Goal: Check status

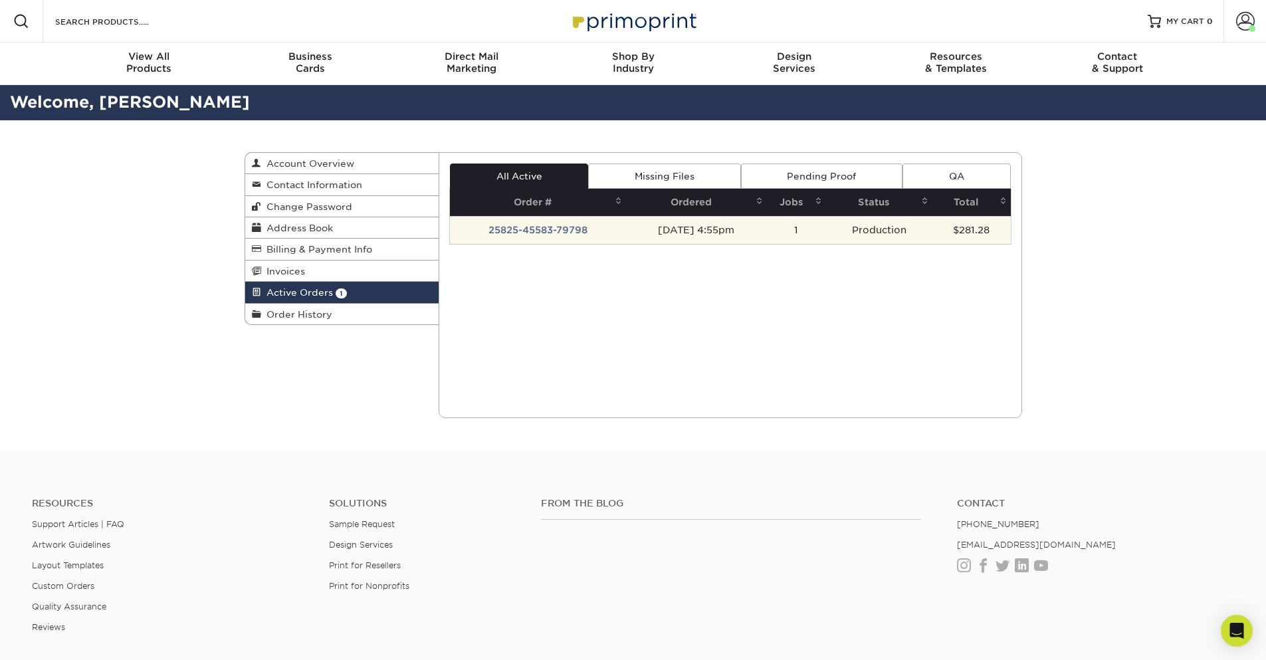
click at [563, 229] on td "25825-45583-79798" at bounding box center [538, 230] width 176 height 28
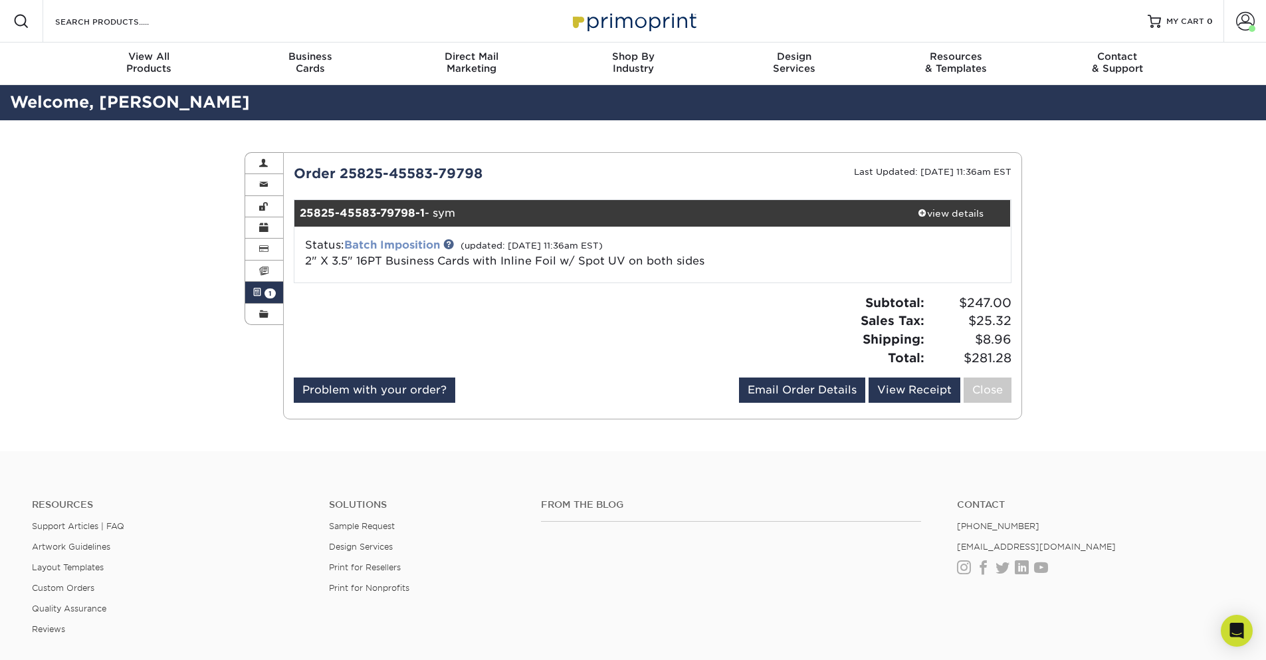
click at [423, 244] on link "Batch Imposition" at bounding box center [392, 245] width 96 height 13
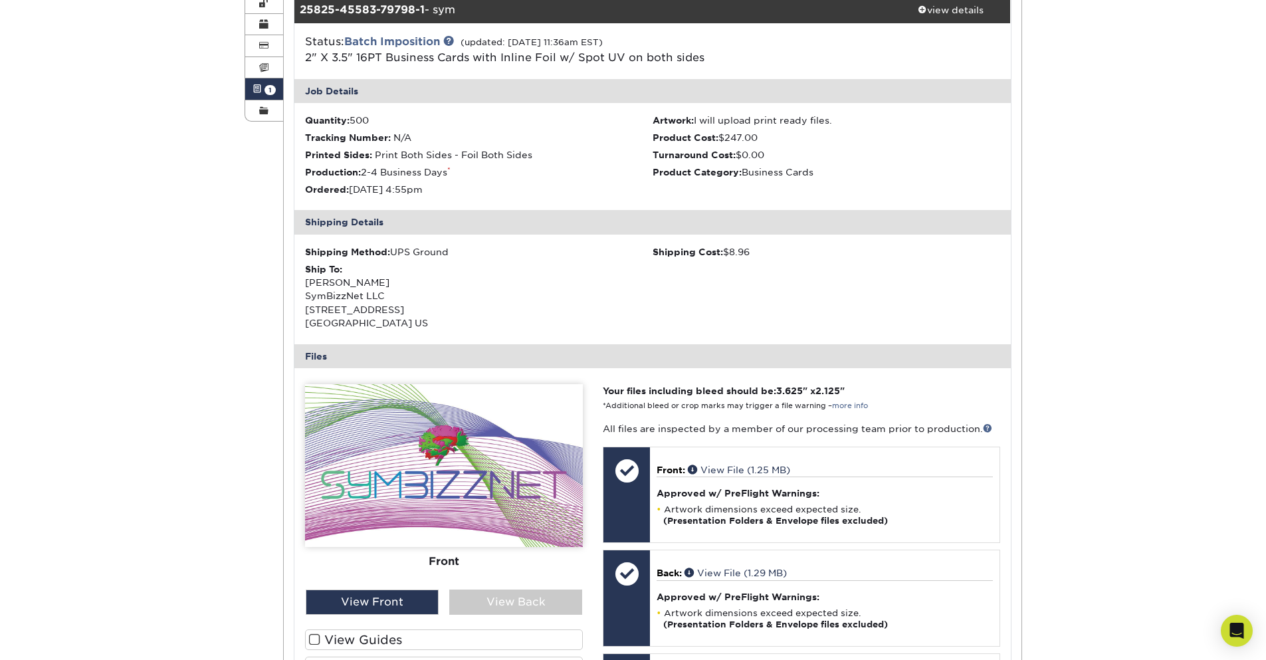
scroll to position [399, 0]
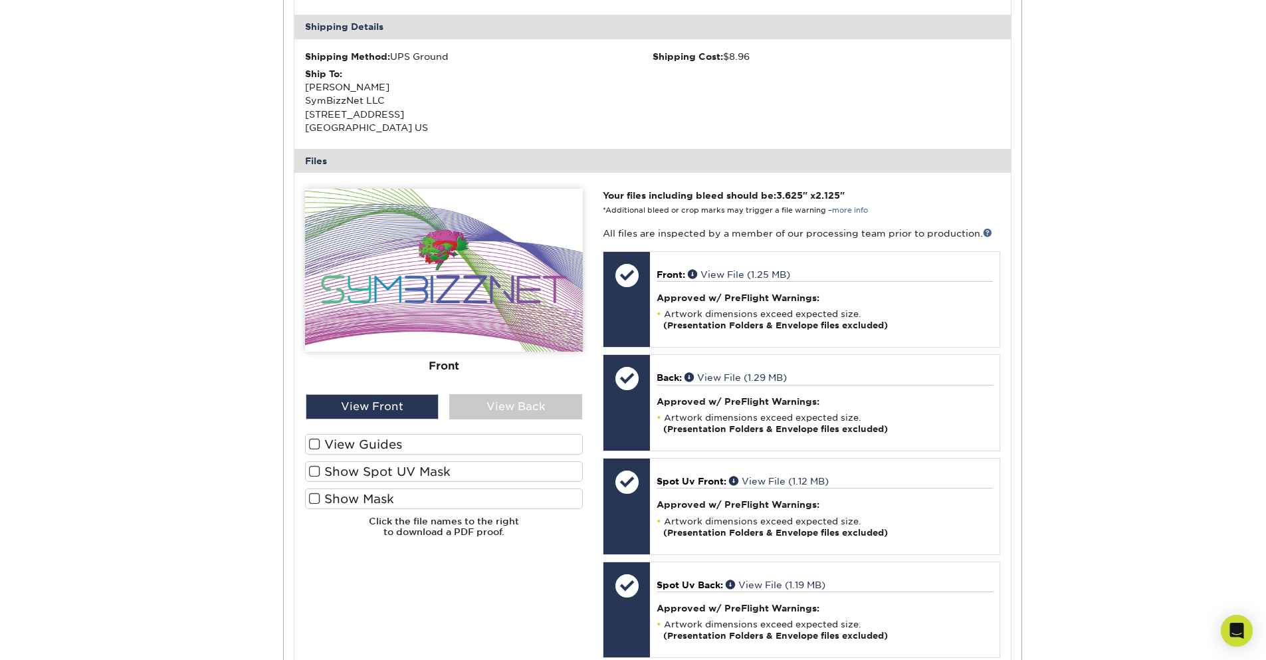
click at [356, 443] on label "View Guides" at bounding box center [444, 444] width 278 height 21
click at [0, 0] on input "View Guides" at bounding box center [0, 0] width 0 height 0
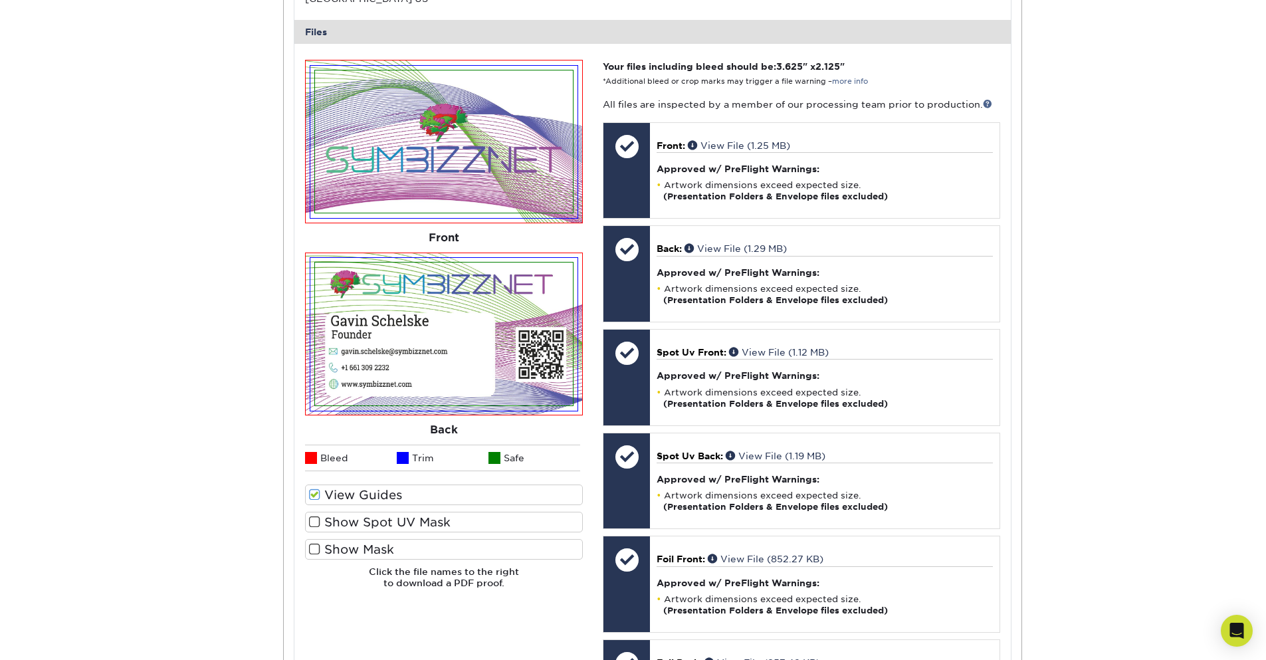
scroll to position [558, 0]
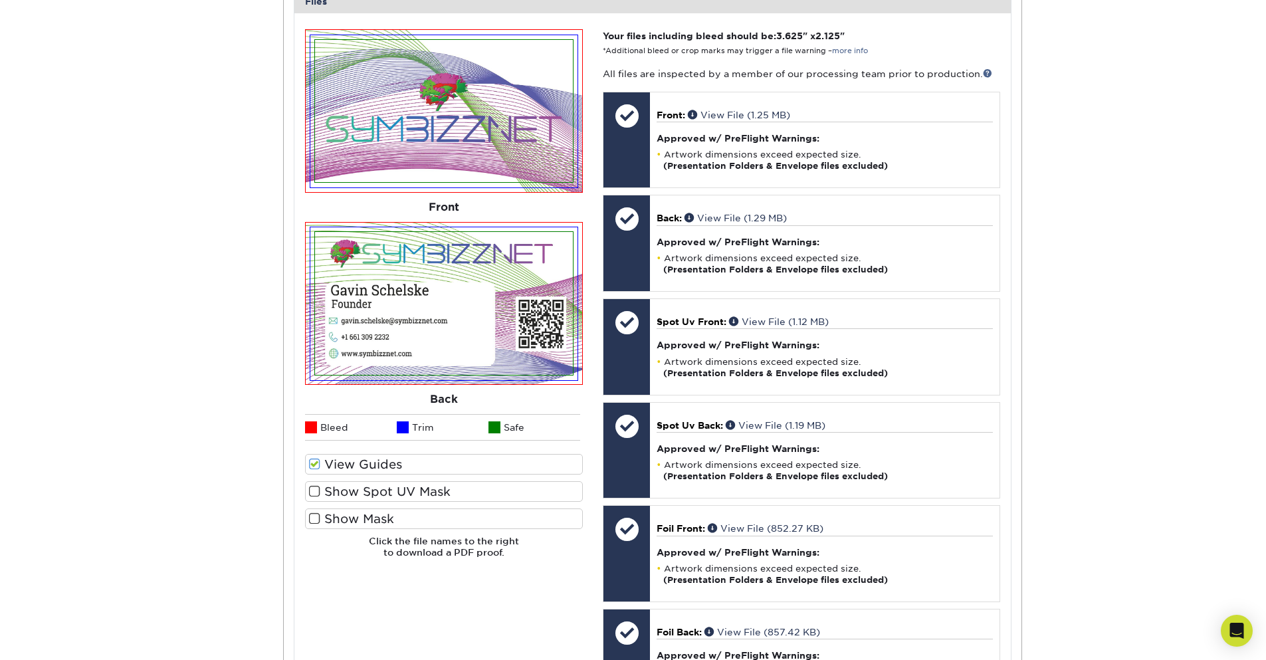
click at [314, 467] on span at bounding box center [314, 464] width 11 height 13
click at [0, 0] on input "View Guides" at bounding box center [0, 0] width 0 height 0
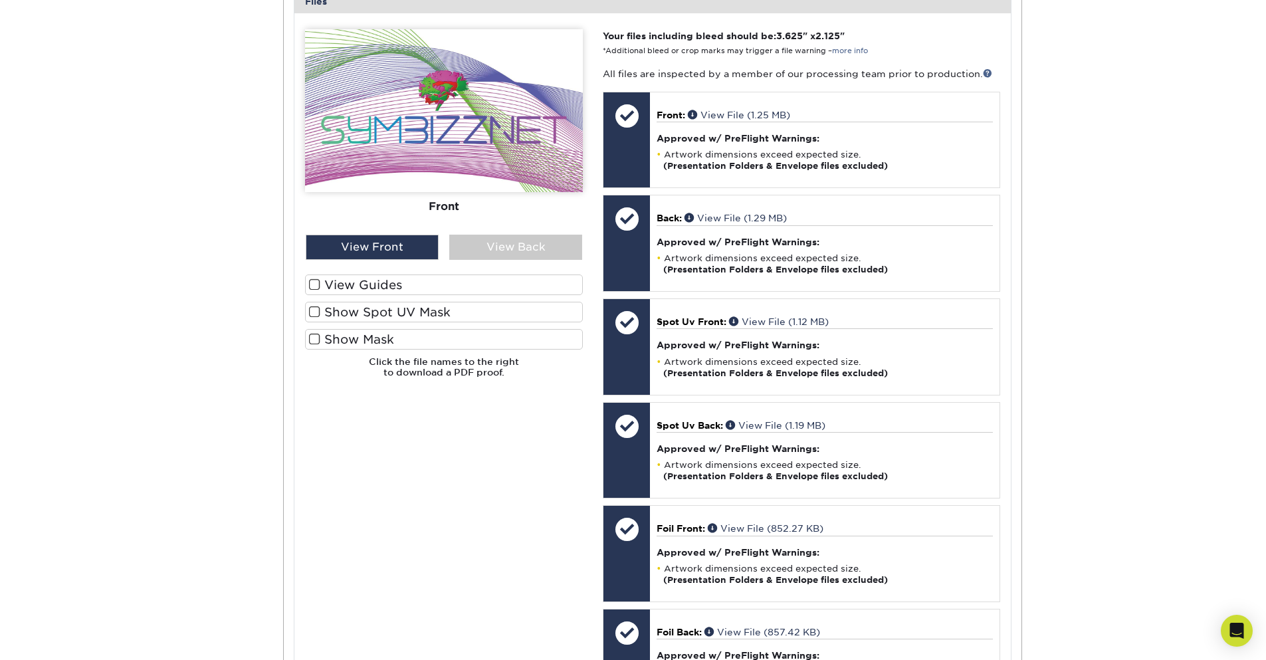
click at [312, 316] on span at bounding box center [314, 312] width 11 height 13
click at [0, 0] on input "Show Spot UV Mask" at bounding box center [0, 0] width 0 height 0
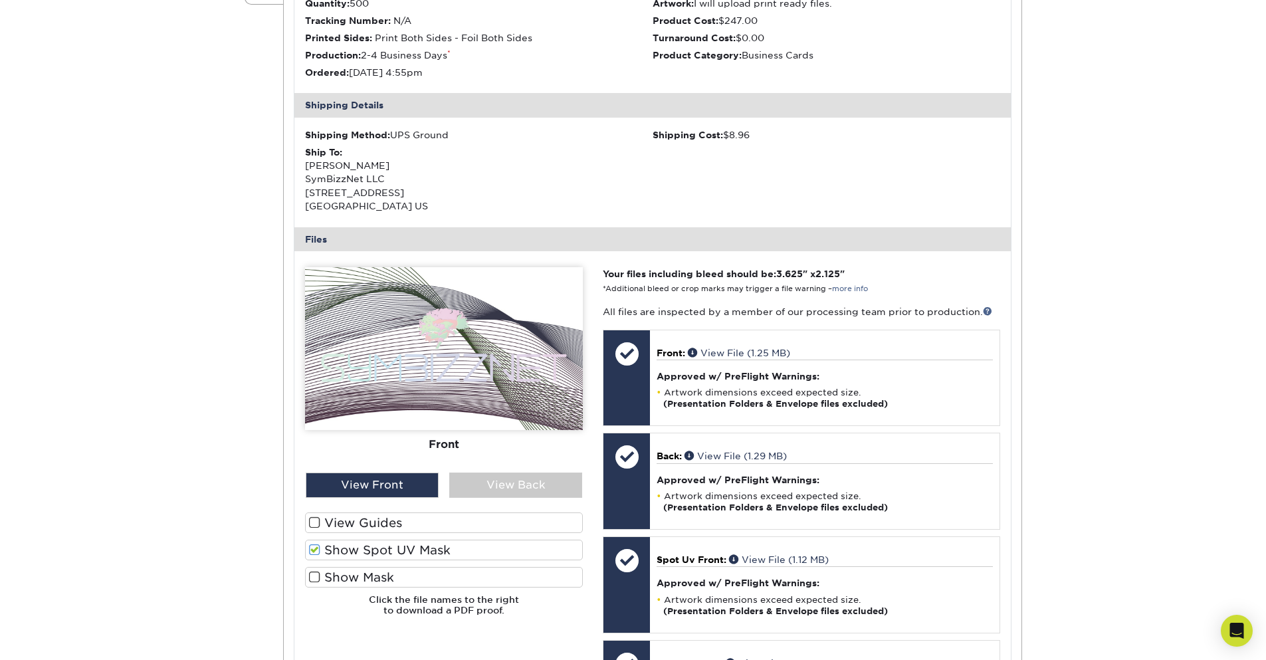
scroll to position [319, 0]
click at [314, 524] on span at bounding box center [314, 524] width 11 height 13
click at [0, 0] on input "View Guides" at bounding box center [0, 0] width 0 height 0
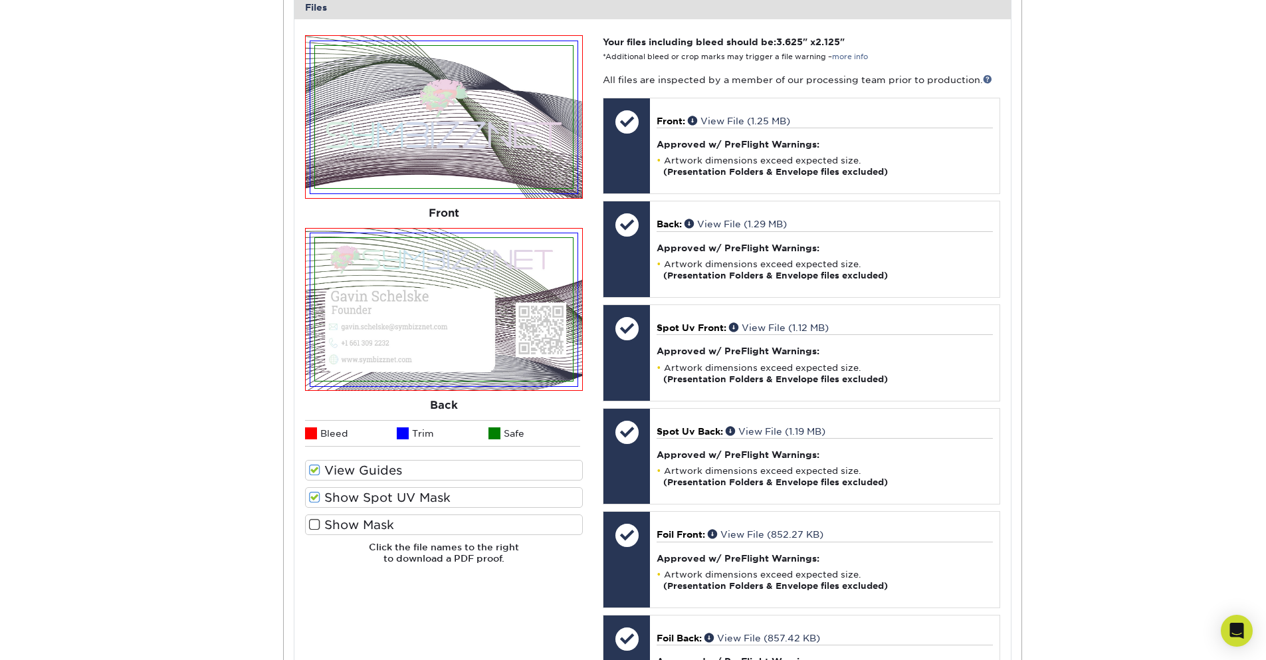
scroll to position [558, 0]
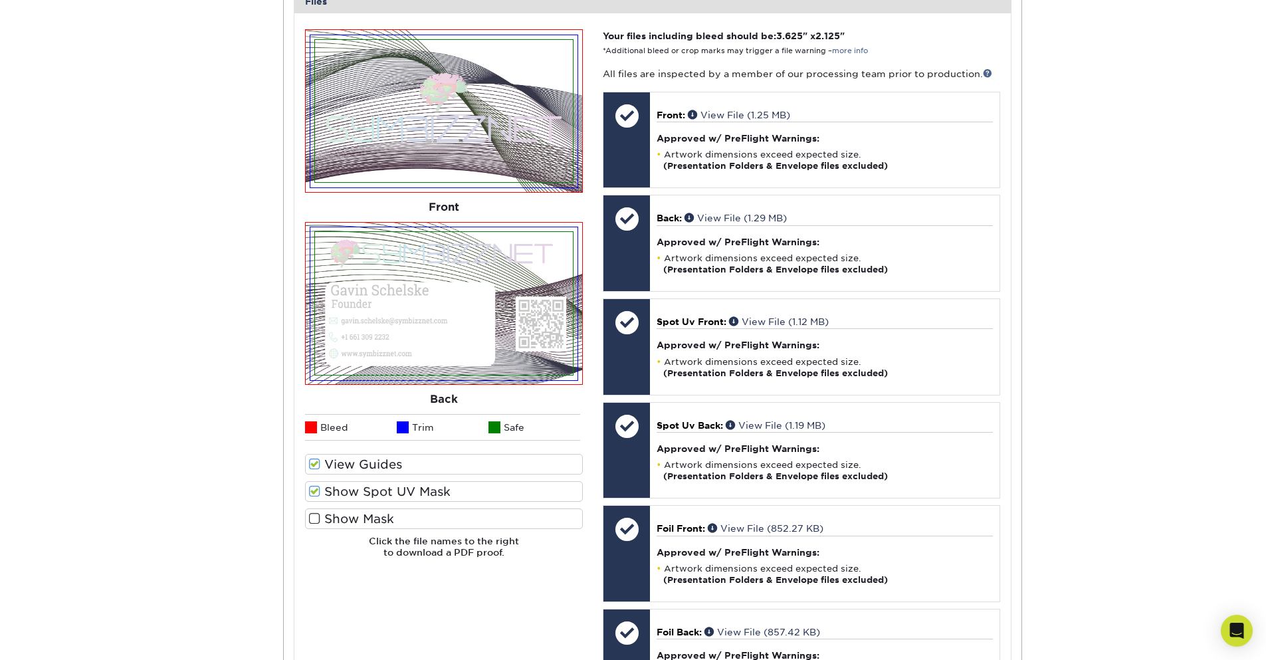
click at [315, 490] on span at bounding box center [314, 491] width 11 height 13
click at [0, 0] on input "Show Spot UV Mask" at bounding box center [0, 0] width 0 height 0
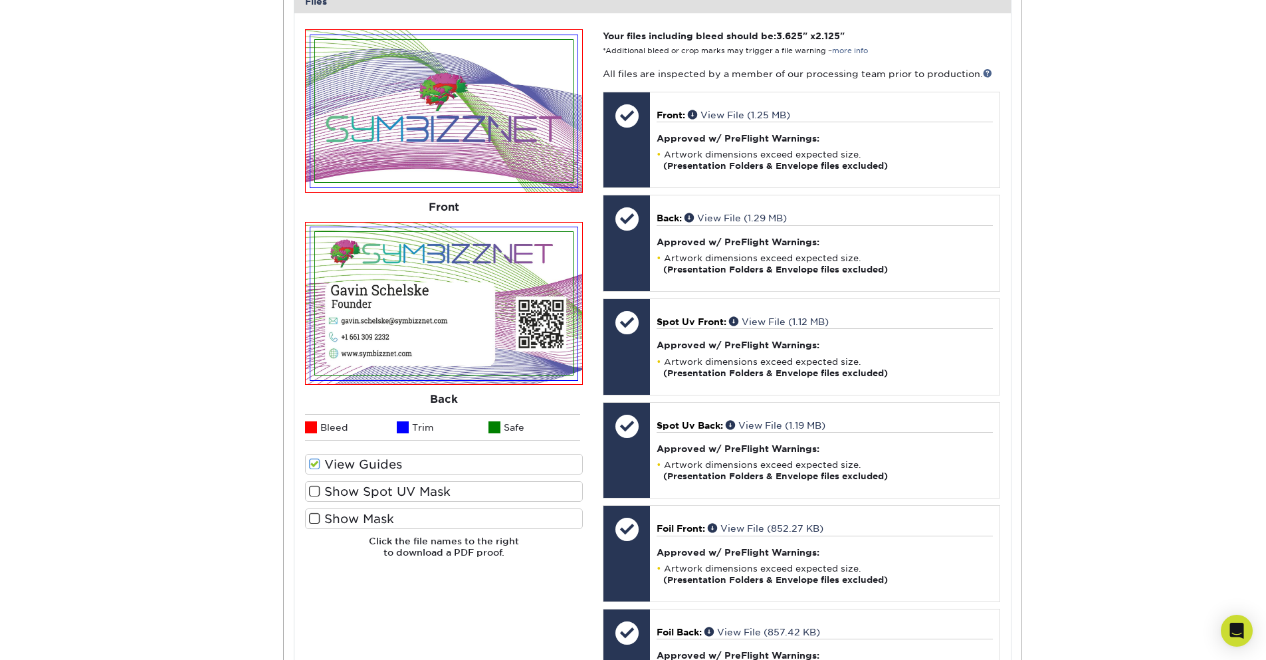
click at [314, 520] on span at bounding box center [314, 518] width 11 height 13
click at [0, 0] on input "Show Mask" at bounding box center [0, 0] width 0 height 0
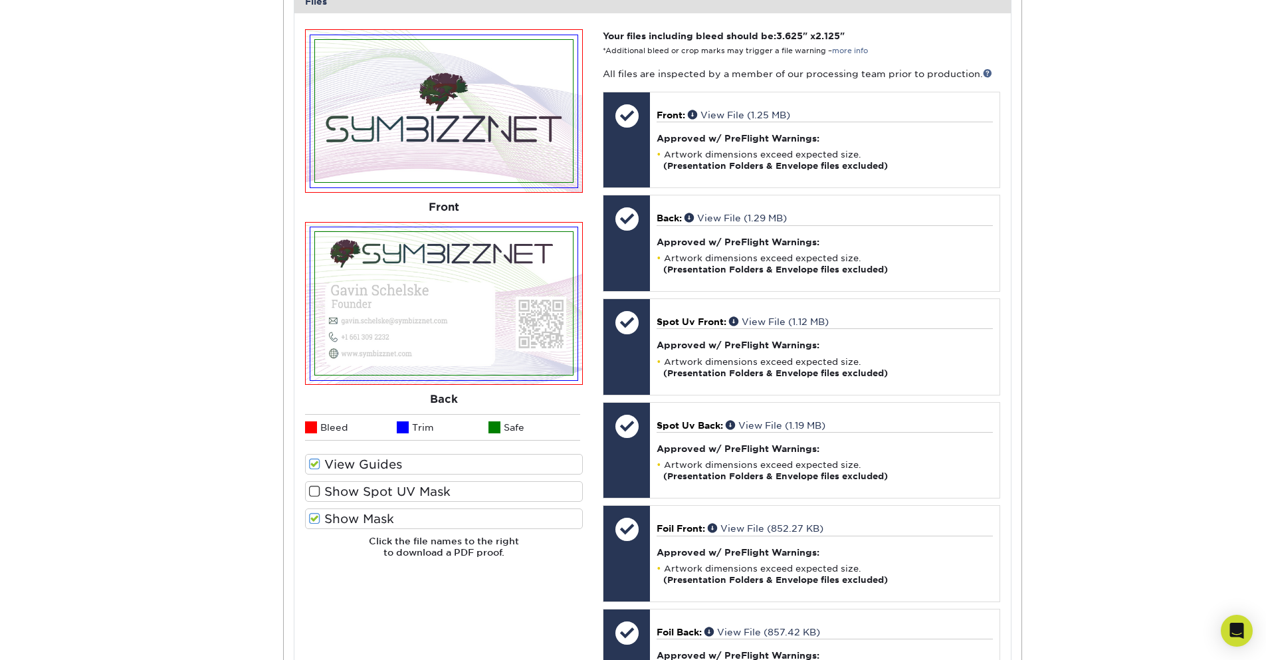
click at [314, 516] on span at bounding box center [314, 518] width 11 height 13
click at [0, 0] on input "Show Mask" at bounding box center [0, 0] width 0 height 0
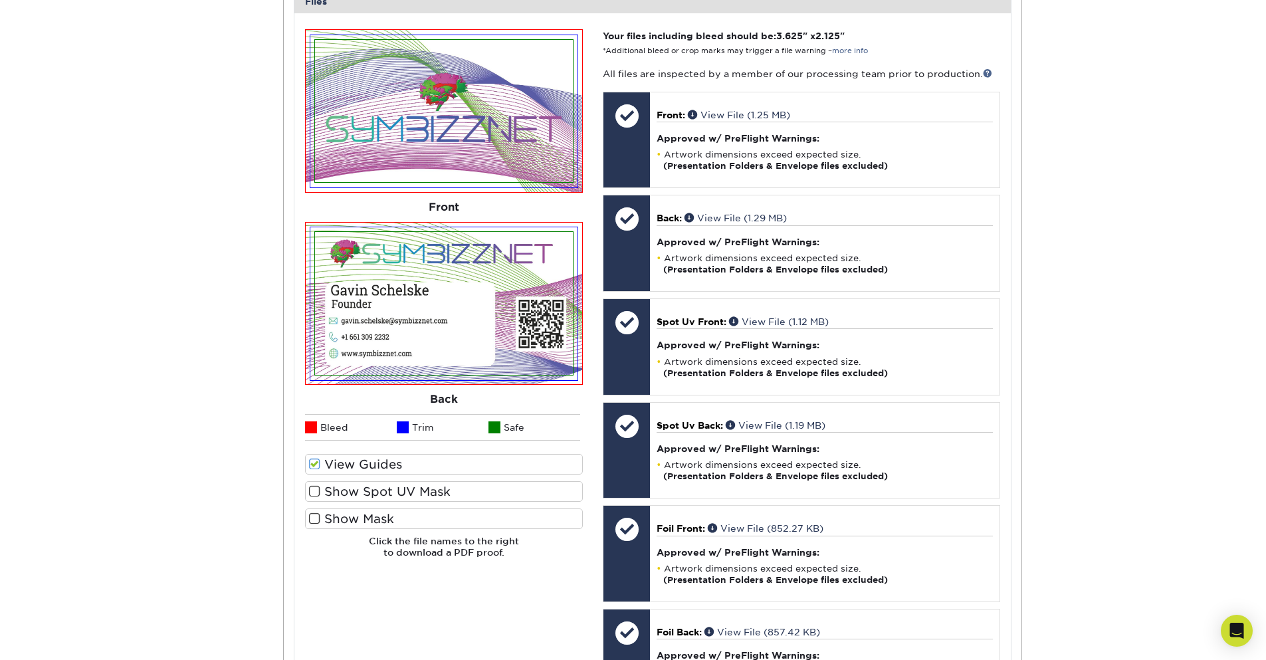
click at [313, 460] on span at bounding box center [314, 464] width 11 height 13
click at [0, 0] on input "View Guides" at bounding box center [0, 0] width 0 height 0
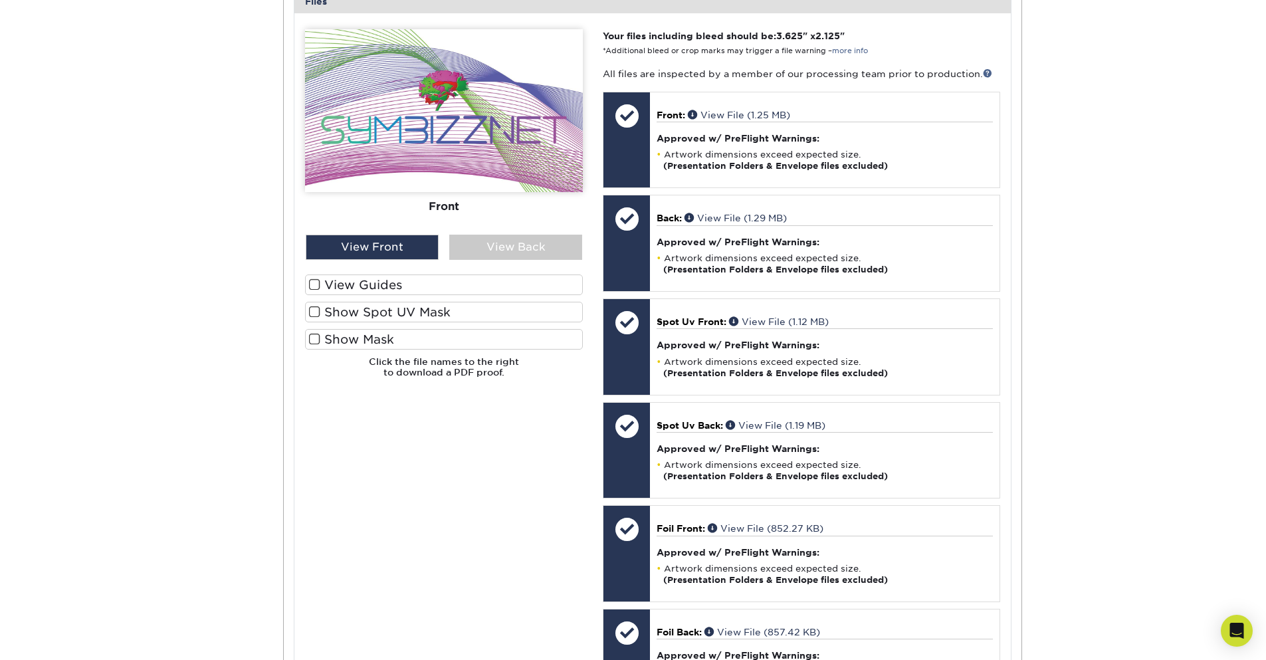
click at [312, 287] on span at bounding box center [314, 284] width 11 height 13
click at [0, 0] on input "View Guides" at bounding box center [0, 0] width 0 height 0
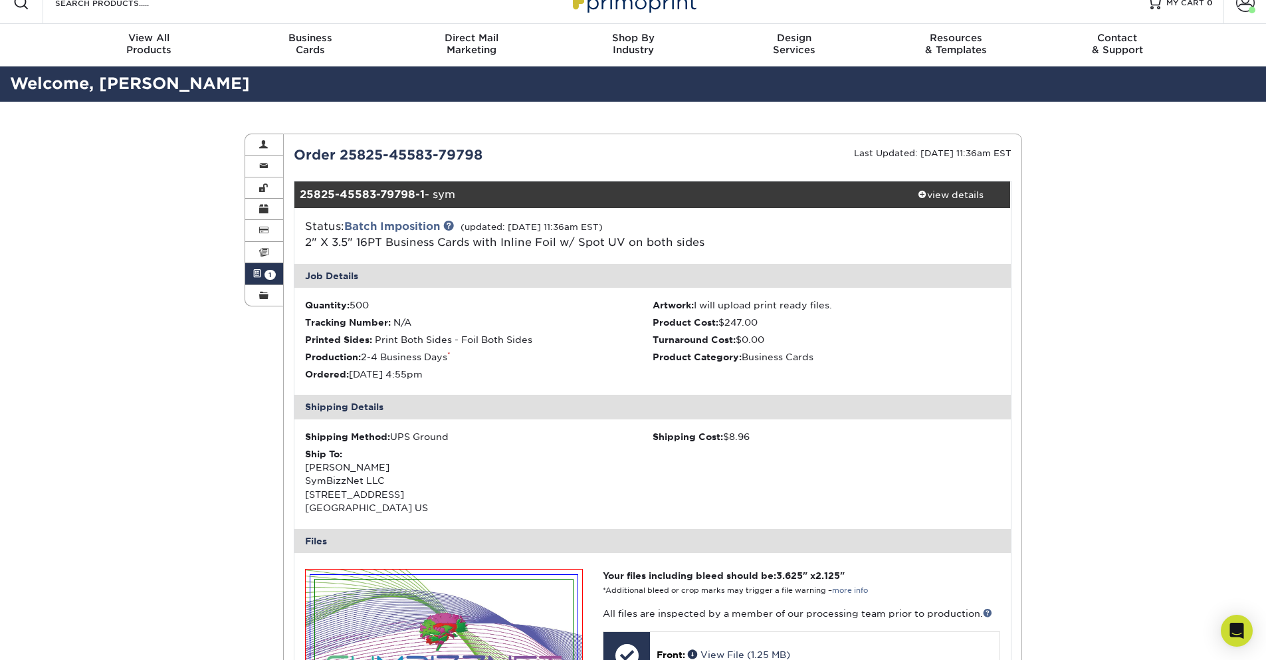
scroll to position [0, 0]
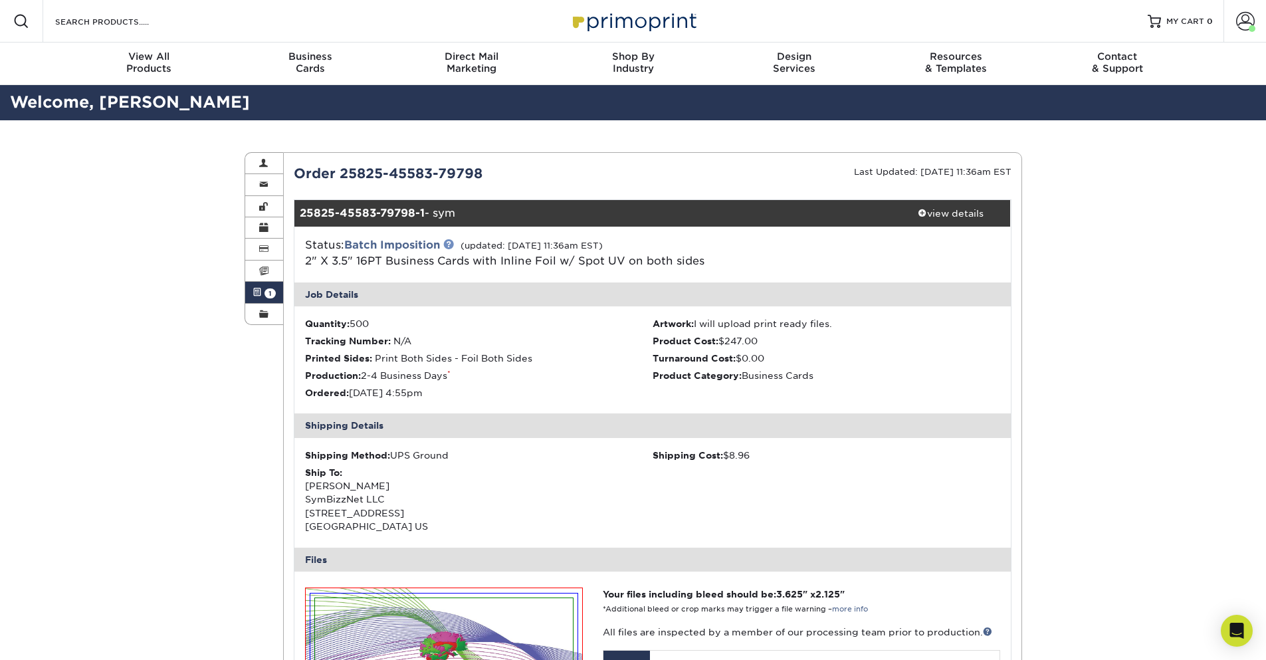
click at [451, 247] on link at bounding box center [448, 244] width 11 height 11
